Goal: Information Seeking & Learning: Learn about a topic

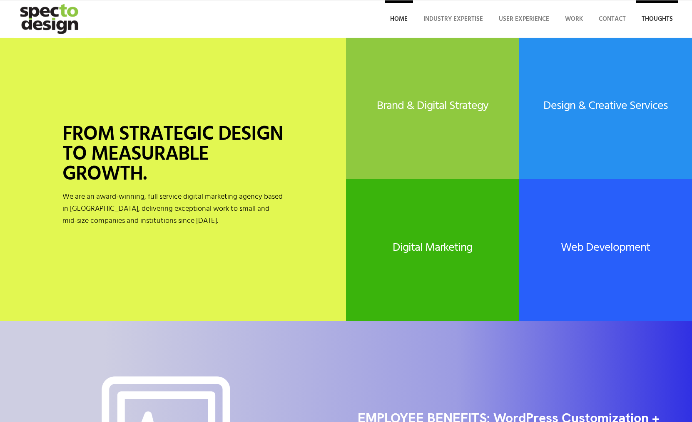
click at [653, 17] on span "Thoughts" at bounding box center [656, 19] width 31 height 10
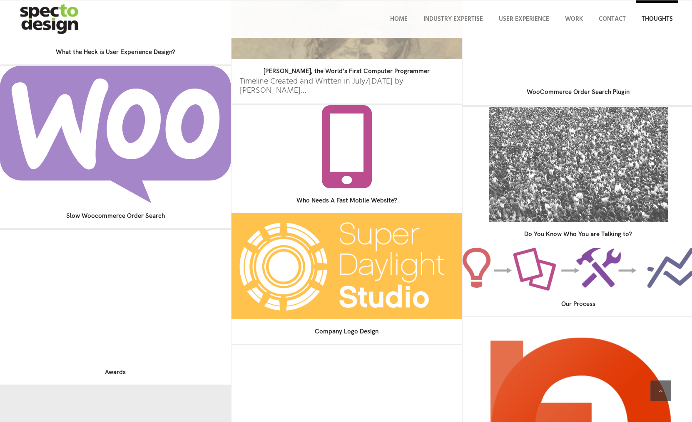
scroll to position [470, 0]
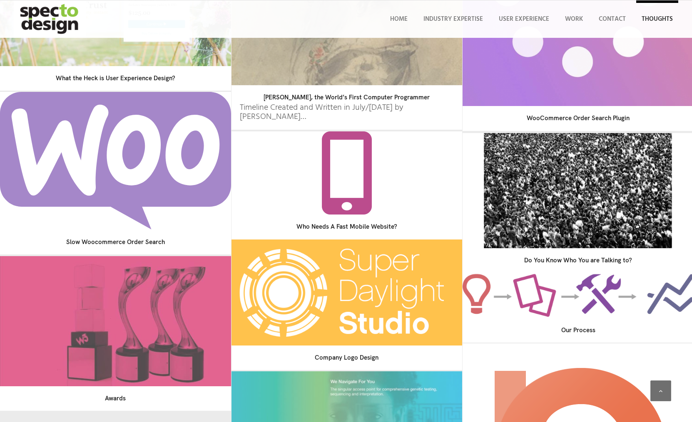
click at [584, 209] on img at bounding box center [578, 190] width 188 height 121
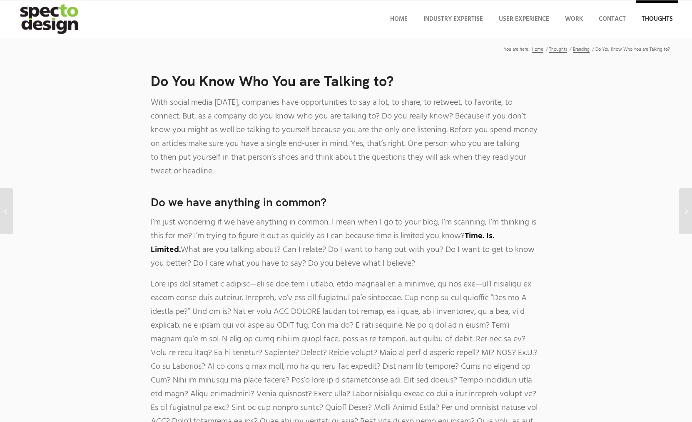
click at [59, 20] on img "specto-logo-2020" at bounding box center [50, 18] width 72 height 37
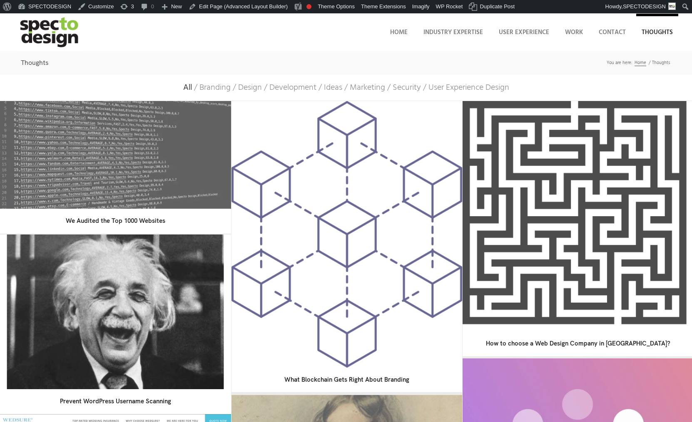
click at [161, 309] on img at bounding box center [115, 312] width 217 height 163
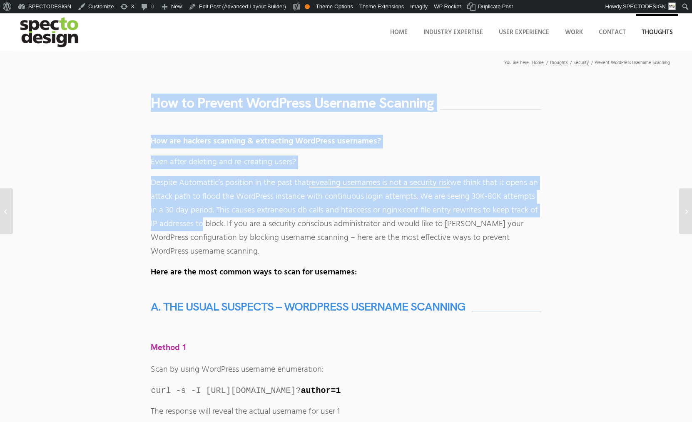
drag, startPoint x: 151, startPoint y: 105, endPoint x: 248, endPoint y: 230, distance: 157.6
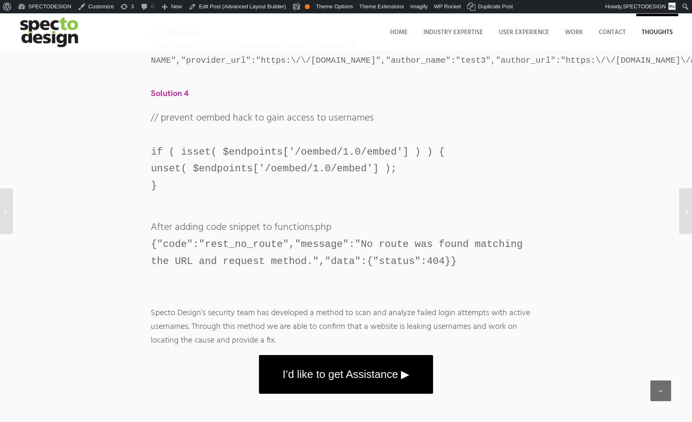
scroll to position [1309, 0]
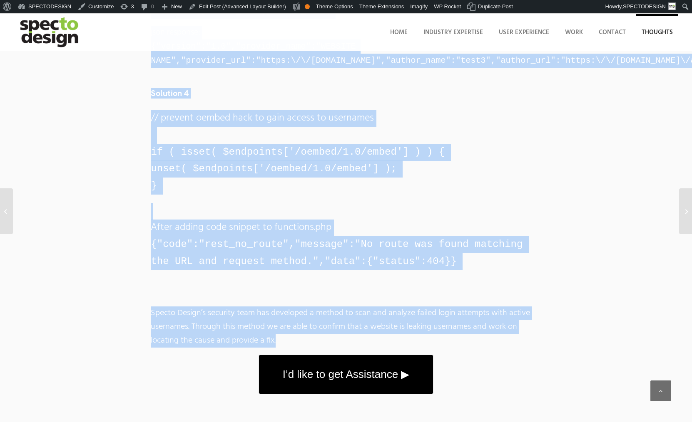
click at [293, 340] on p "Specto Design’s security team has developed a method to scan and analyze failed…" at bounding box center [346, 327] width 390 height 41
copy div "How to Prevent WordPress Username Scanning How are hackers scanning & extractin…"
click at [418, 194] on div "// prevent oembed hack to gain access to usernames if ( isset( $endpoints['/oem…" at bounding box center [346, 190] width 390 height 160
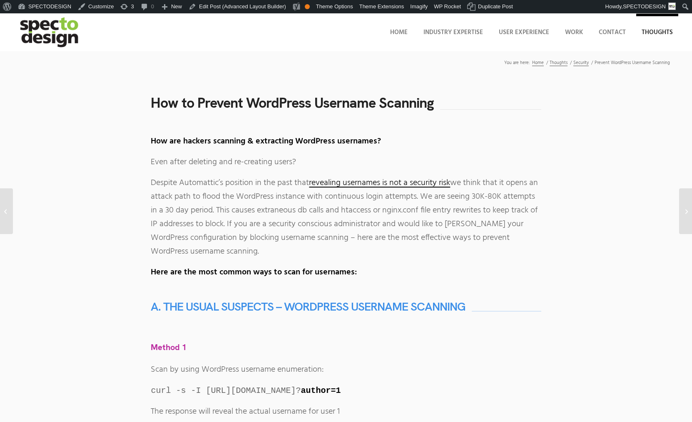
scroll to position [0, 0]
click at [613, 30] on span "Contact" at bounding box center [611, 32] width 27 height 10
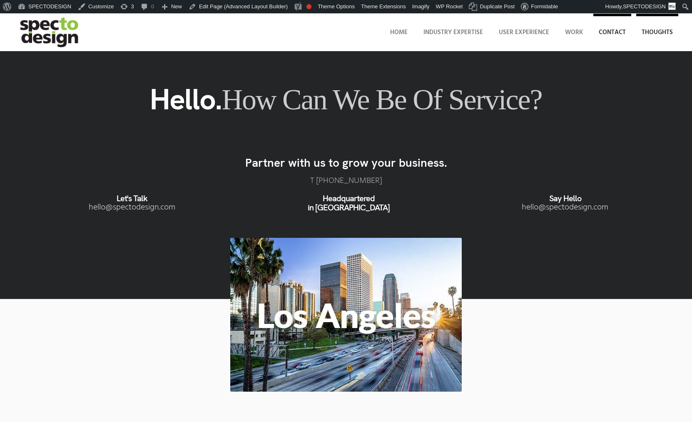
click at [647, 34] on span "Thoughts" at bounding box center [656, 32] width 31 height 10
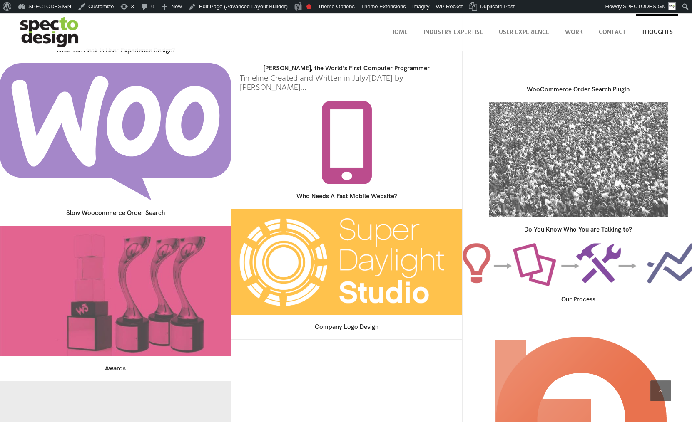
scroll to position [514, 0]
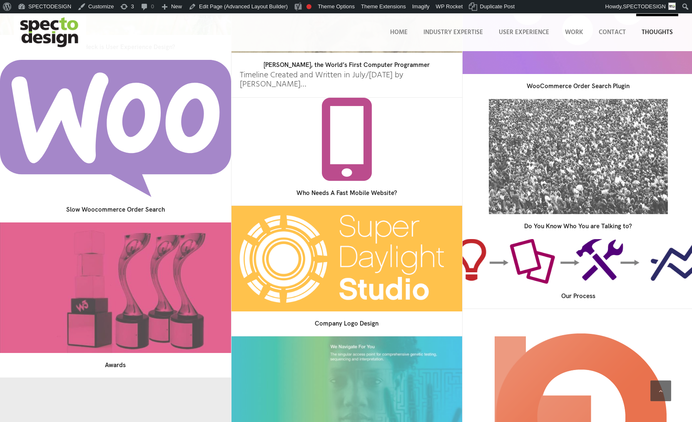
click at [579, 254] on img at bounding box center [578, 261] width 242 height 47
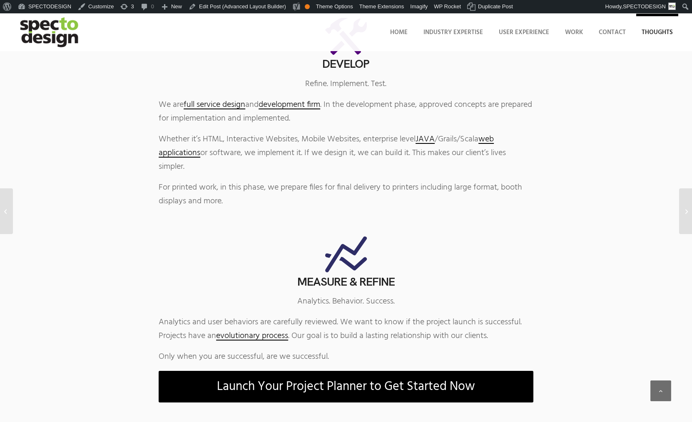
scroll to position [599, 0]
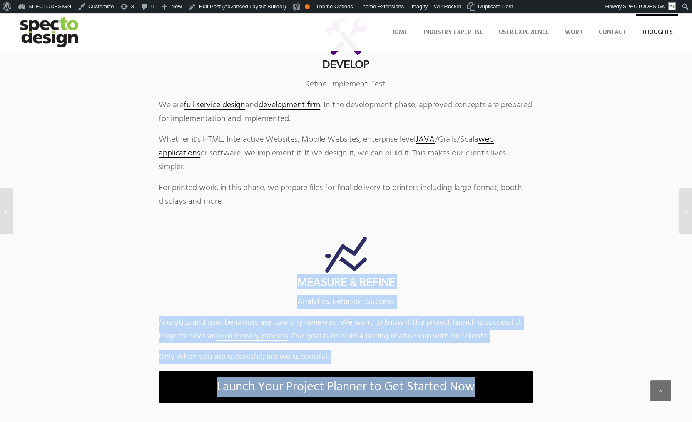
drag, startPoint x: 542, startPoint y: 408, endPoint x: 398, endPoint y: 242, distance: 220.0
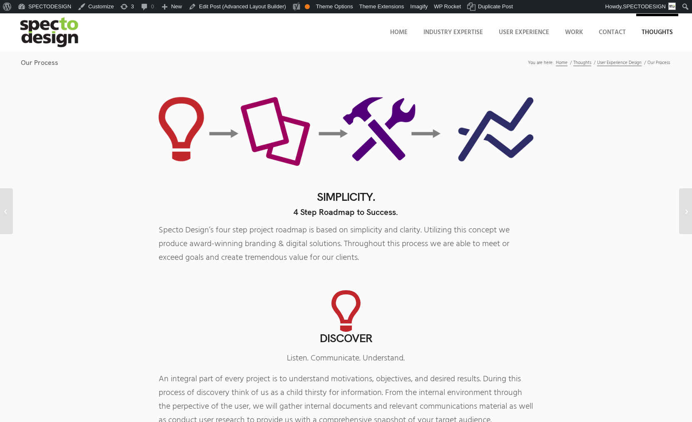
scroll to position [0, 0]
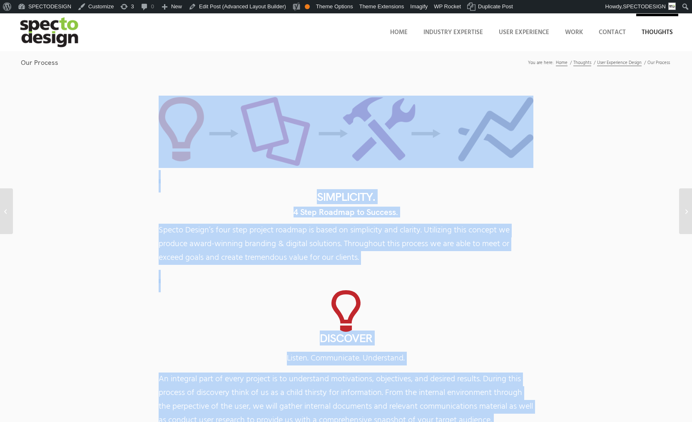
drag, startPoint x: 154, startPoint y: 105, endPoint x: 170, endPoint y: 125, distance: 26.0
copy div "Simplicity. 4 Step Roadmap to Success. Specto Design’s four step project roadma…"
